Goal: Task Accomplishment & Management: Use online tool/utility

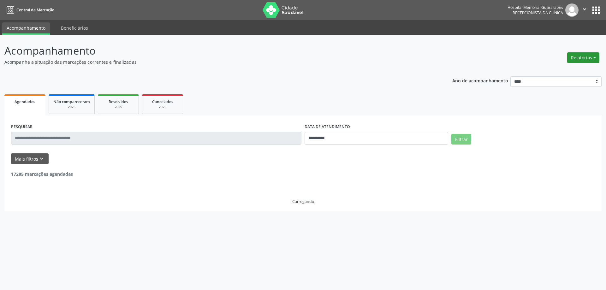
click at [580, 61] on button "Relatórios" at bounding box center [583, 57] width 32 height 11
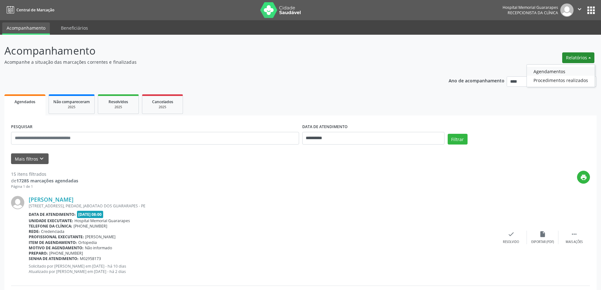
click at [550, 67] on link "Agendamentos" at bounding box center [561, 71] width 68 height 9
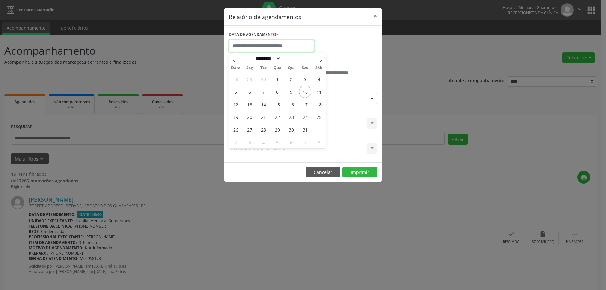
click at [291, 47] on input "text" at bounding box center [271, 46] width 85 height 13
click at [249, 101] on span "13" at bounding box center [249, 104] width 12 height 12
type input "**********"
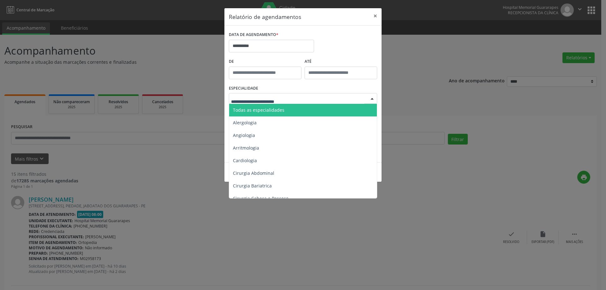
click at [303, 96] on div at bounding box center [303, 98] width 148 height 11
click at [294, 112] on span "Todas as especialidades" at bounding box center [303, 110] width 149 height 13
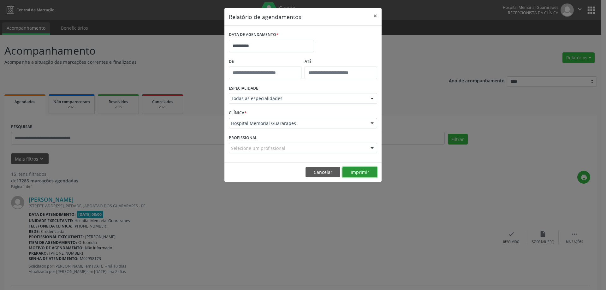
click at [364, 175] on button "Imprimir" at bounding box center [359, 172] width 35 height 11
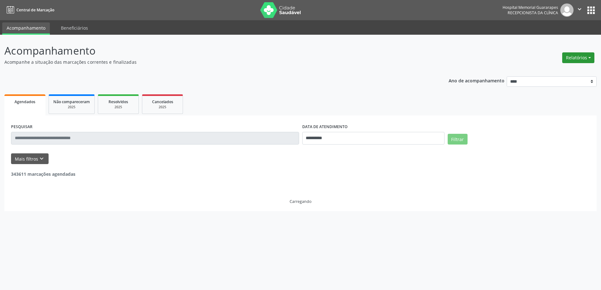
click at [581, 52] on button "Relatórios" at bounding box center [578, 57] width 32 height 11
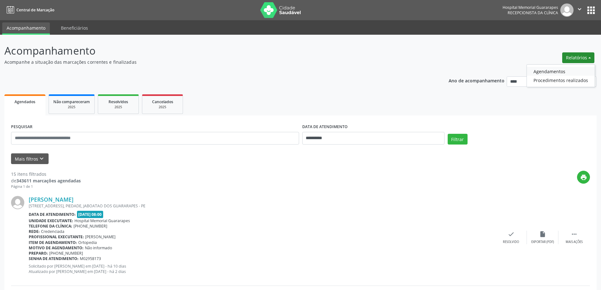
click at [551, 68] on link "Agendamentos" at bounding box center [561, 71] width 68 height 9
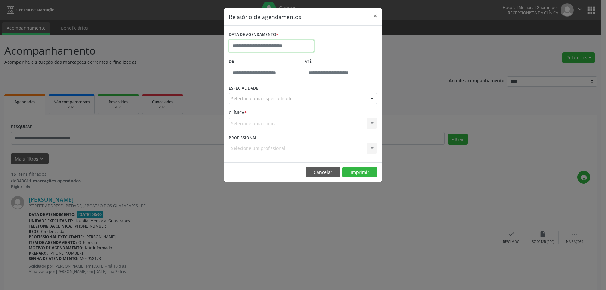
click at [279, 44] on input "text" at bounding box center [271, 46] width 85 height 13
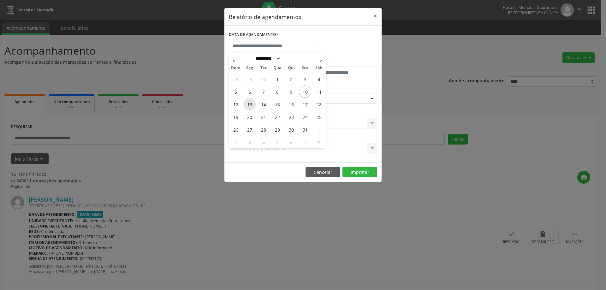
click at [253, 102] on span "13" at bounding box center [249, 104] width 12 height 12
type input "**********"
click at [253, 102] on span "13" at bounding box center [249, 104] width 12 height 12
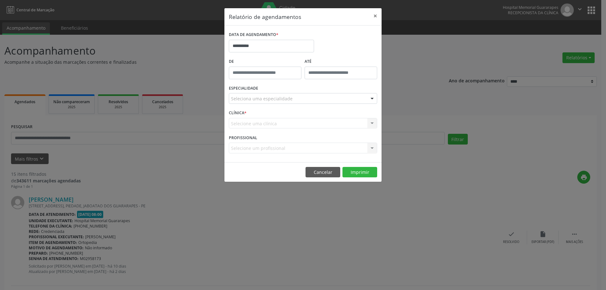
click at [277, 95] on div "Seleciona uma especialidade" at bounding box center [303, 98] width 148 height 11
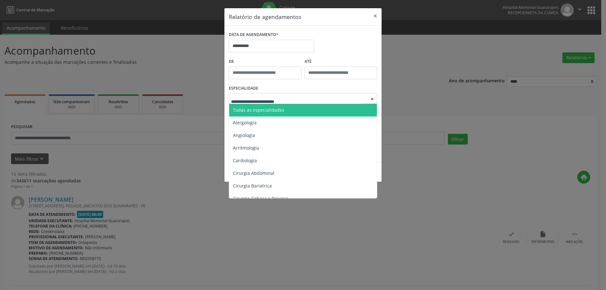
click at [270, 111] on span "Todas as especialidades" at bounding box center [258, 110] width 51 height 6
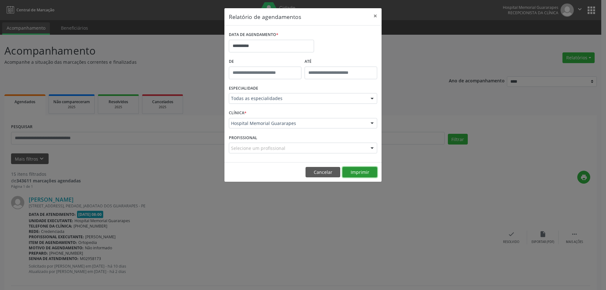
click at [367, 171] on button "Imprimir" at bounding box center [359, 172] width 35 height 11
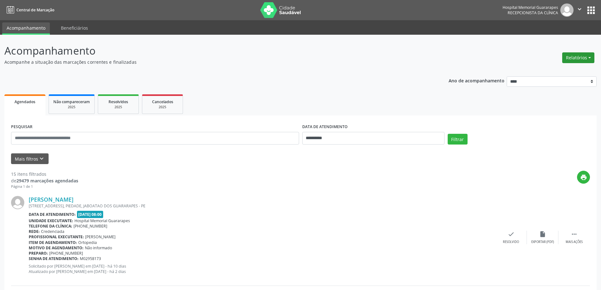
click at [588, 59] on button "Relatórios" at bounding box center [578, 57] width 32 height 11
click at [538, 73] on link "Agendamentos" at bounding box center [561, 71] width 68 height 9
select select "*"
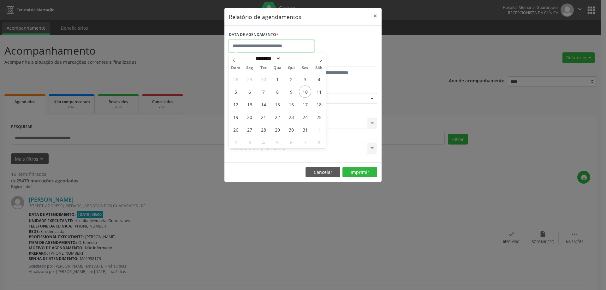
click at [283, 45] on input "text" at bounding box center [271, 46] width 85 height 13
click at [248, 105] on span "13" at bounding box center [249, 104] width 12 height 12
type input "**********"
click at [248, 105] on span "13" at bounding box center [249, 104] width 12 height 12
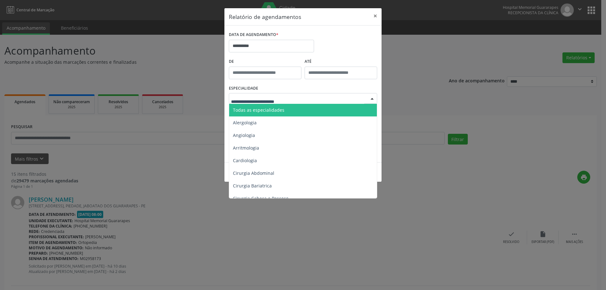
click at [262, 107] on span "Todas as especialidades" at bounding box center [258, 110] width 51 height 6
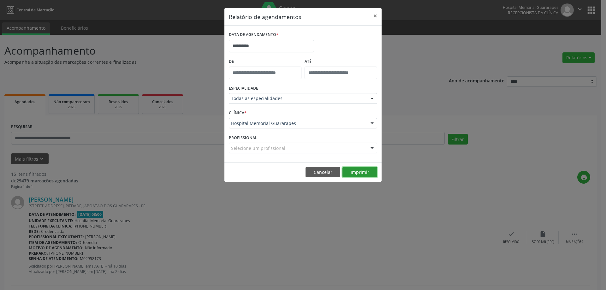
click at [365, 172] on button "Imprimir" at bounding box center [359, 172] width 35 height 11
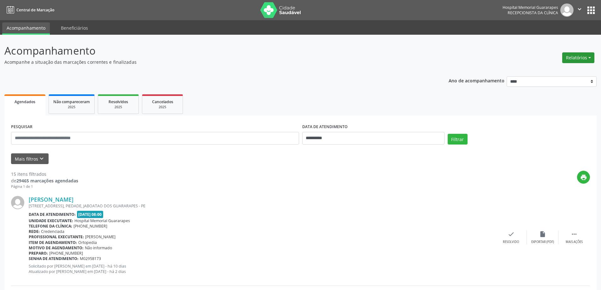
drag, startPoint x: 569, startPoint y: 64, endPoint x: 570, endPoint y: 61, distance: 4.0
click at [570, 62] on div "Relatórios Agendamentos Procedimentos realizados" at bounding box center [578, 57] width 37 height 15
click at [570, 61] on button "Relatórios" at bounding box center [578, 57] width 32 height 11
click at [551, 71] on link "Agendamentos" at bounding box center [561, 71] width 68 height 9
select select "*"
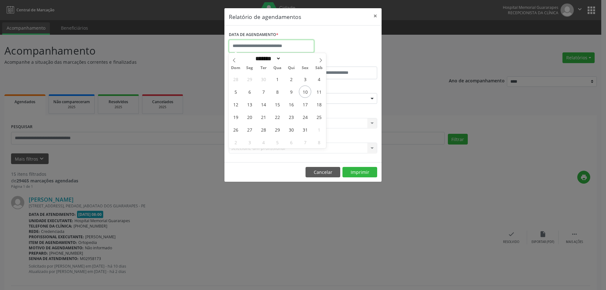
click at [288, 40] on input "text" at bounding box center [271, 46] width 85 height 13
click at [249, 104] on span "13" at bounding box center [249, 104] width 12 height 12
type input "**********"
click at [249, 104] on span "13" at bounding box center [249, 104] width 12 height 12
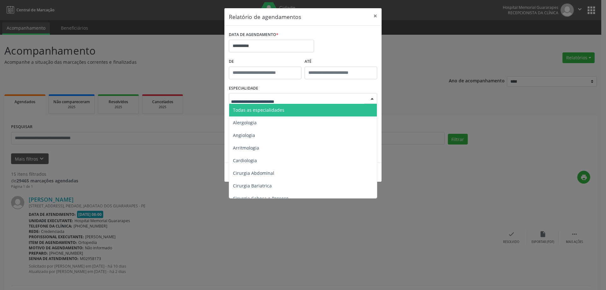
click at [255, 108] on span "Todas as especialidades" at bounding box center [258, 110] width 51 height 6
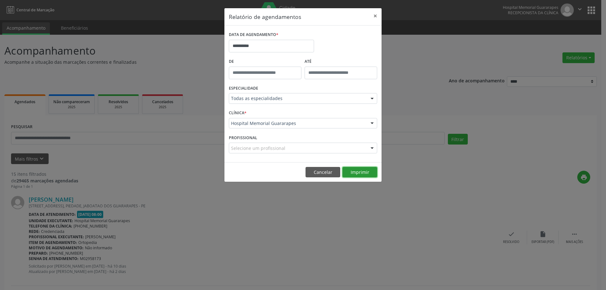
click at [368, 174] on button "Imprimir" at bounding box center [359, 172] width 35 height 11
